Goal: Information Seeking & Learning: Learn about a topic

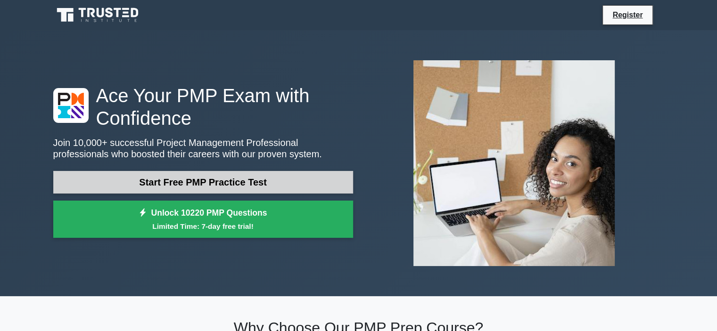
click at [231, 185] on link "Start Free PMP Practice Test" at bounding box center [203, 182] width 300 height 23
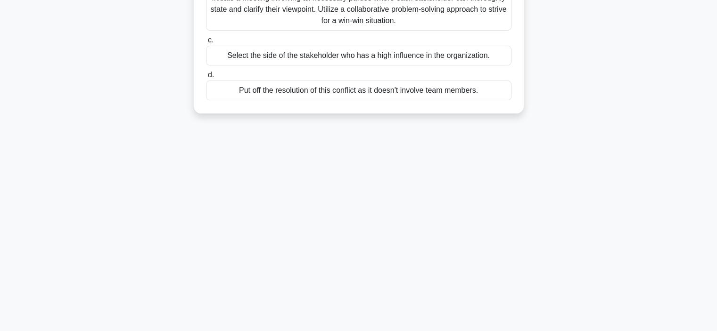
scroll to position [36, 0]
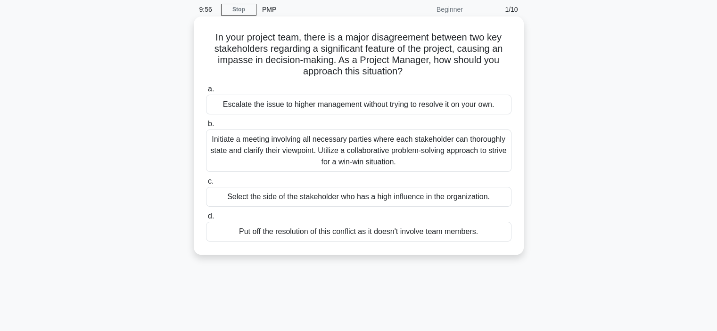
click at [268, 144] on div "Initiate a meeting involving all necessary parties where each stakeholder can t…" at bounding box center [358, 151] width 305 height 42
click at [206, 127] on input "b. Initiate a meeting involving all necessary parties where each stakeholder ca…" at bounding box center [206, 124] width 0 height 6
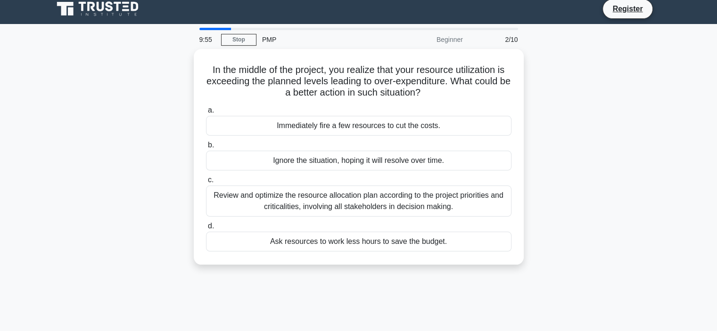
scroll to position [0, 0]
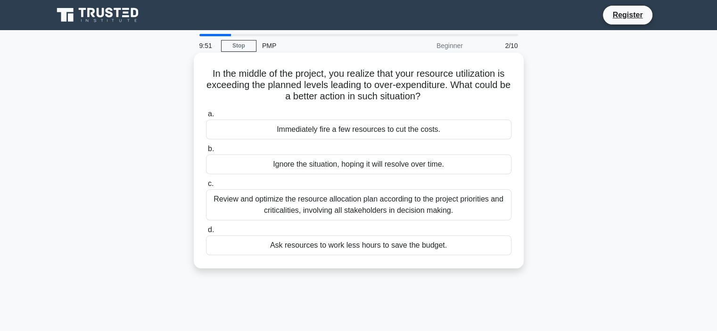
click at [272, 199] on div "Review and optimize the resource allocation plan according to the project prior…" at bounding box center [358, 204] width 305 height 31
click at [206, 187] on input "c. Review and optimize the resource allocation plan according to the project pr…" at bounding box center [206, 184] width 0 height 6
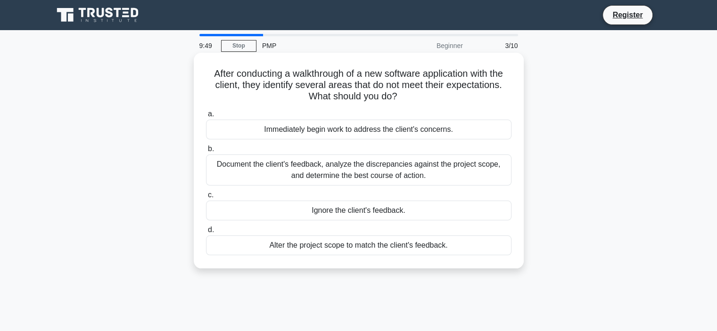
click at [319, 177] on div "Document the client's feedback, analyze the discrepancies against the project s…" at bounding box center [358, 170] width 305 height 31
click at [206, 152] on input "b. Document the client's feedback, analyze the discrepancies against the projec…" at bounding box center [206, 149] width 0 height 6
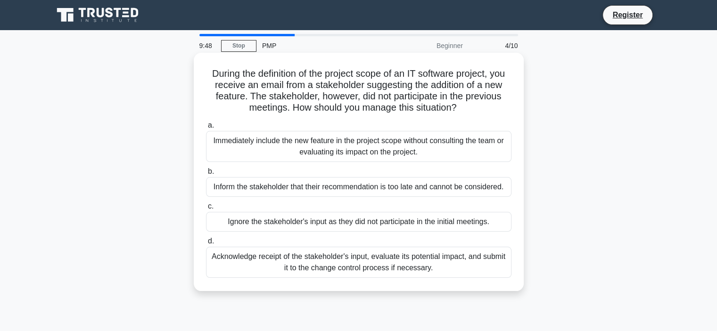
click at [320, 266] on div "Acknowledge receipt of the stakeholder's input, evaluate its potential impact, …" at bounding box center [358, 262] width 305 height 31
click at [206, 245] on input "d. Acknowledge receipt of the stakeholder's input, evaluate its potential impac…" at bounding box center [206, 242] width 0 height 6
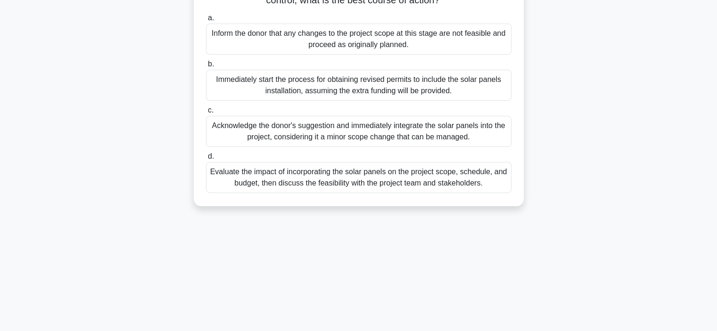
click at [316, 189] on div "Evaluate the impact of incorporating the solar panels on the project scope, sch…" at bounding box center [358, 177] width 305 height 31
click at [206, 160] on input "d. Evaluate the impact of incorporating the solar panels on the project scope, …" at bounding box center [206, 157] width 0 height 6
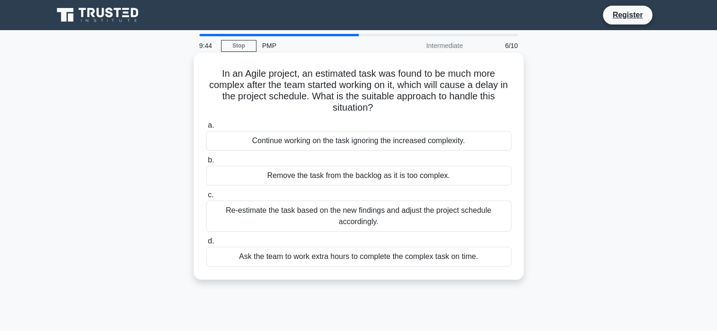
click at [302, 214] on div "Re-estimate the task based on the new findings and adjust the project schedule …" at bounding box center [358, 216] width 305 height 31
click at [206, 198] on input "c. Re-estimate the task based on the new findings and adjust the project schedu…" at bounding box center [206, 195] width 0 height 6
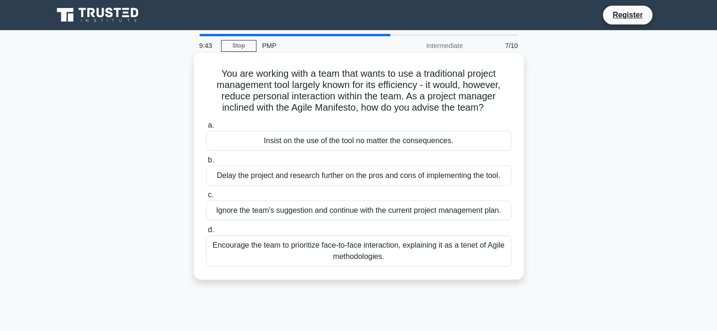
click at [337, 253] on div "Encourage the team to prioritize face-to-face interaction, explaining it as a t…" at bounding box center [358, 251] width 305 height 31
click at [206, 233] on input "d. Encourage the team to prioritize face-to-face interaction, explaining it as …" at bounding box center [206, 230] width 0 height 6
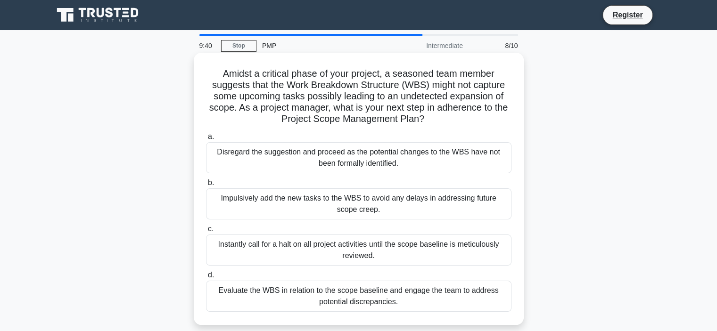
click at [310, 160] on div "Disregard the suggestion and proceed as the potential changes to the WBS have n…" at bounding box center [358, 157] width 305 height 31
click at [206, 140] on input "a. Disregard the suggestion and proceed as the potential changes to the WBS hav…" at bounding box center [206, 137] width 0 height 6
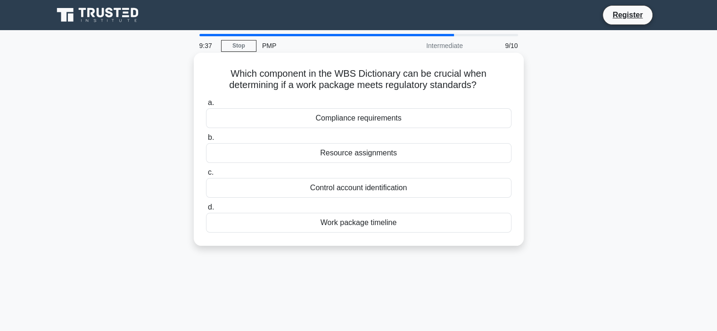
click at [370, 120] on div "Compliance requirements" at bounding box center [358, 118] width 305 height 20
click at [206, 106] on input "a. Compliance requirements" at bounding box center [206, 103] width 0 height 6
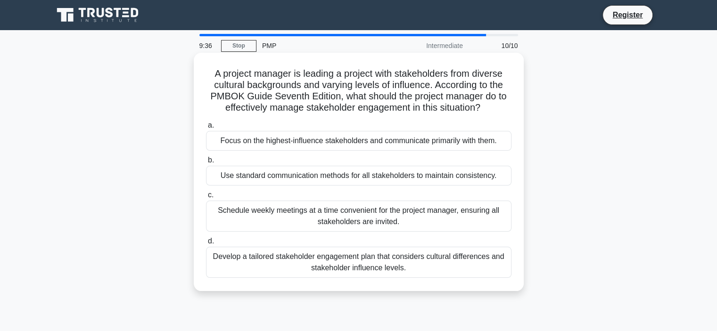
click at [345, 268] on div "Develop a tailored stakeholder engagement plan that considers cultural differen…" at bounding box center [358, 262] width 305 height 31
click at [206, 245] on input "d. Develop a tailored stakeholder engagement plan that considers cultural diffe…" at bounding box center [206, 242] width 0 height 6
